Goal: Browse casually: Explore the website without a specific task or goal

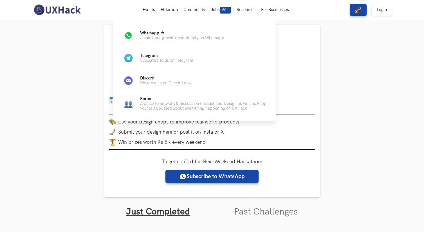
click at [180, 33] on p "Whatsapp" at bounding box center [182, 33] width 84 height 5
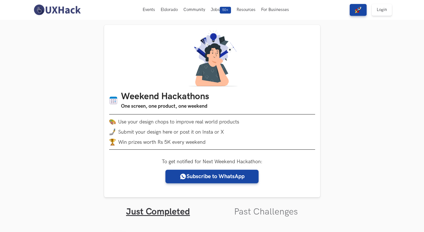
click at [68, 2] on nav "Events Live Eldorado Community Jobs 50+ Resources For Businesses View Free Solu…" at bounding box center [212, 10] width 360 height 20
click at [68, 11] on img at bounding box center [57, 10] width 50 height 12
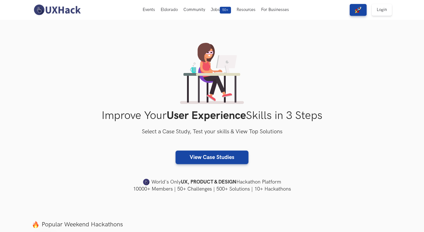
click at [85, 84] on div "Improve Your User Experience Skills in 3 Steps Select a Case Study, Test your s…" at bounding box center [212, 118] width 360 height 150
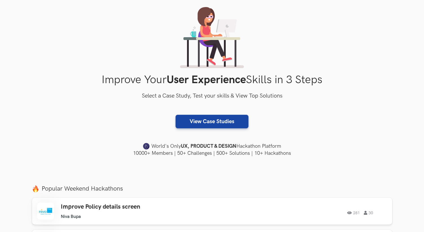
scroll to position [62, 0]
